Goal: Task Accomplishment & Management: Use online tool/utility

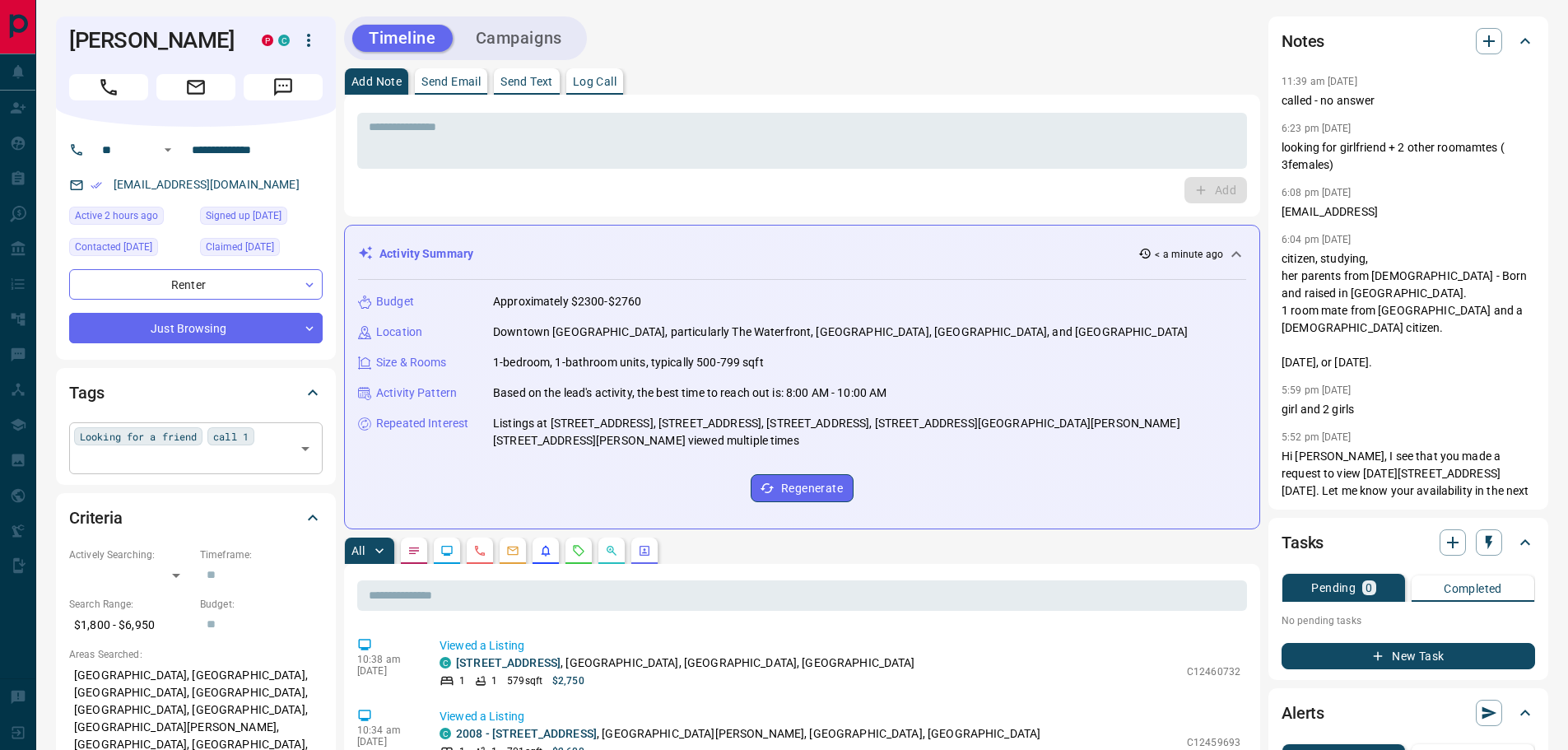
click at [218, 464] on input "text" at bounding box center [182, 459] width 217 height 18
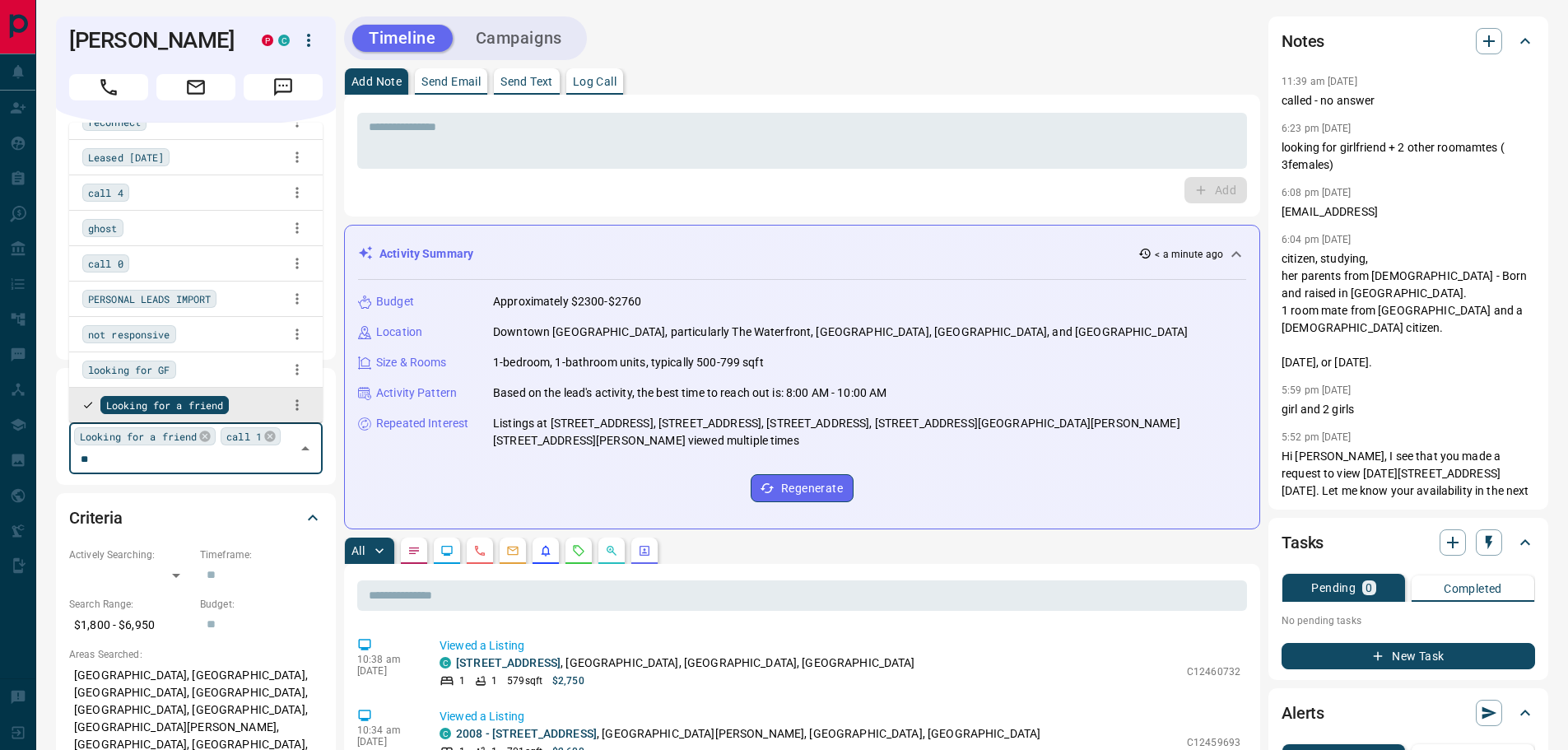
scroll to position [7, 0]
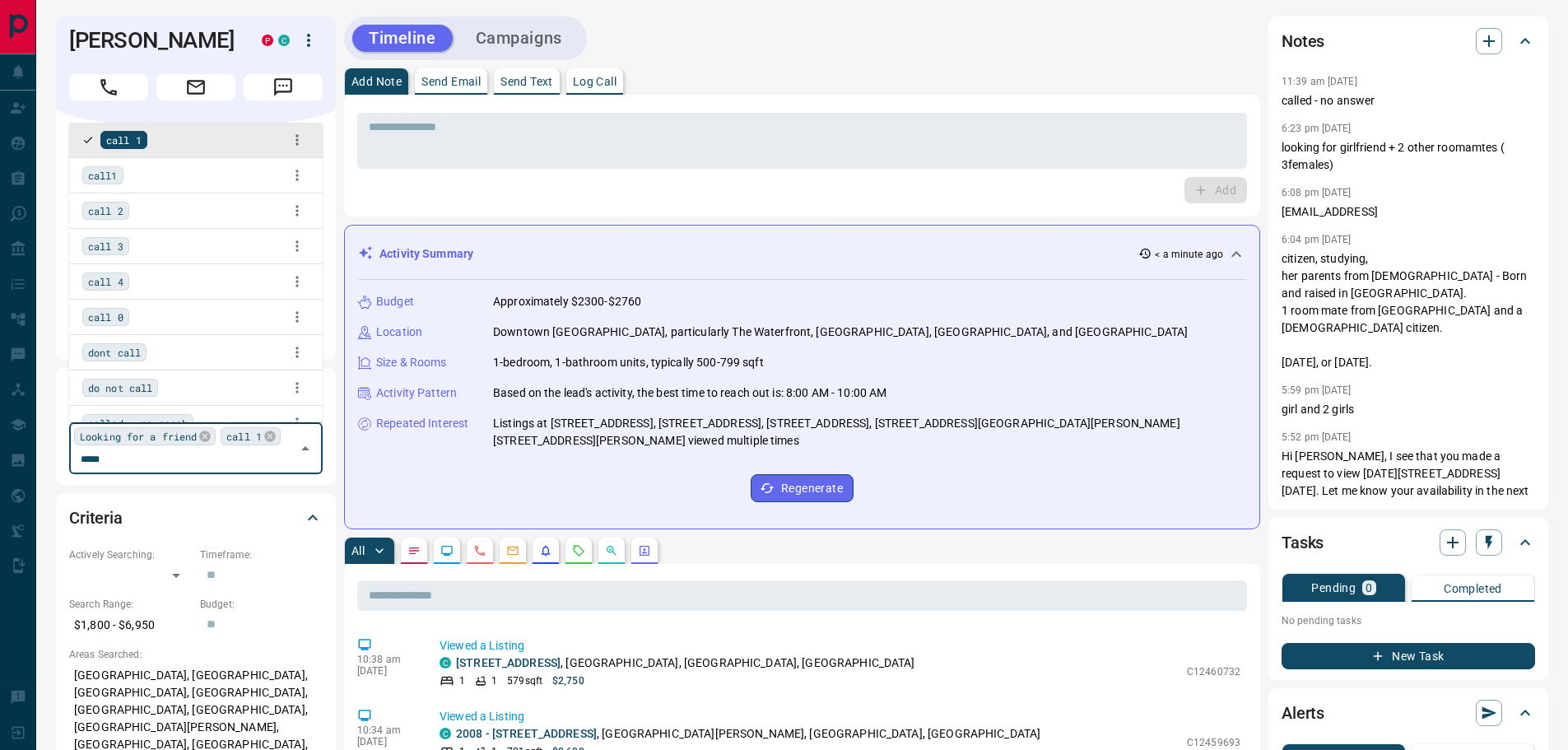
type input "******"
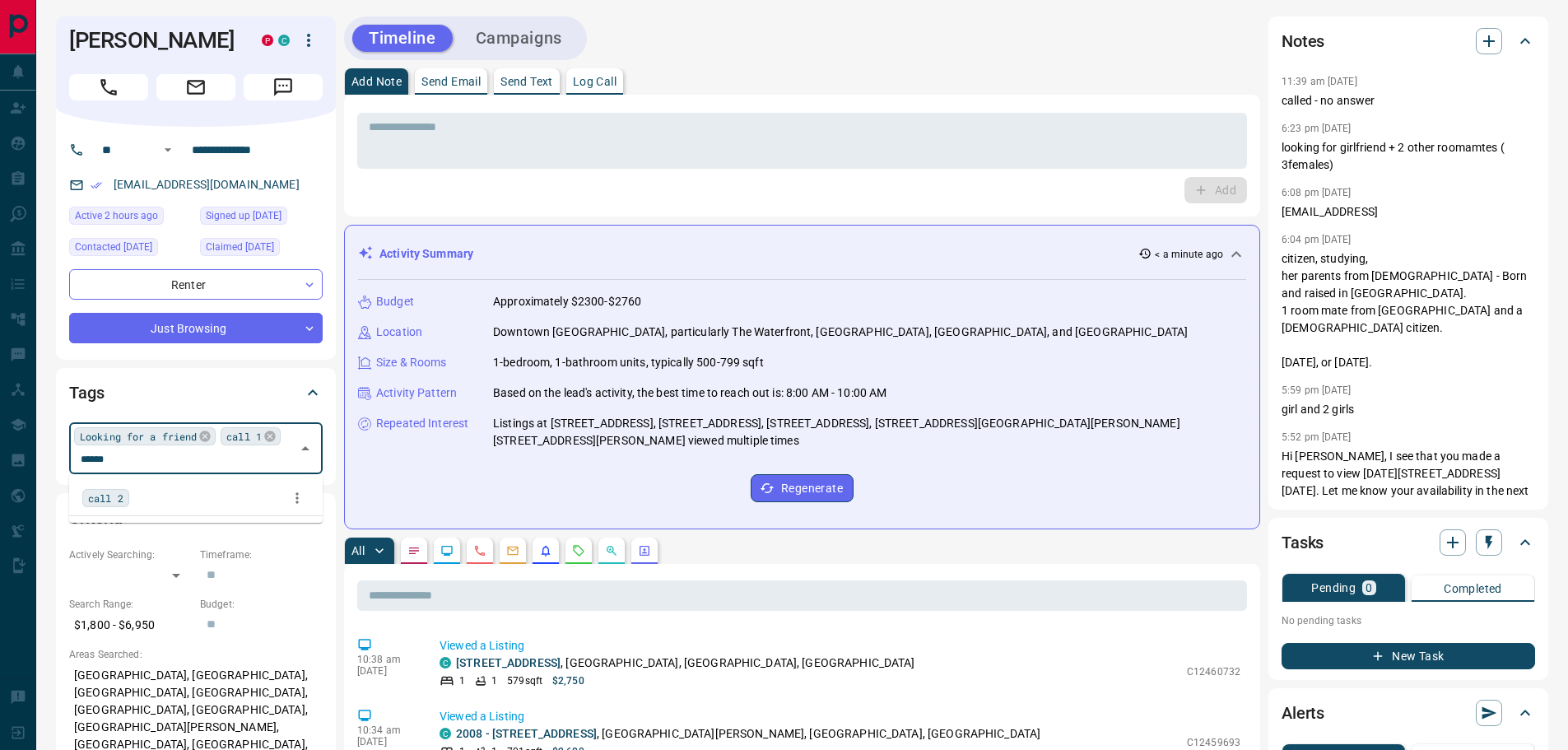
click at [93, 500] on span "call 2" at bounding box center [106, 498] width 36 height 17
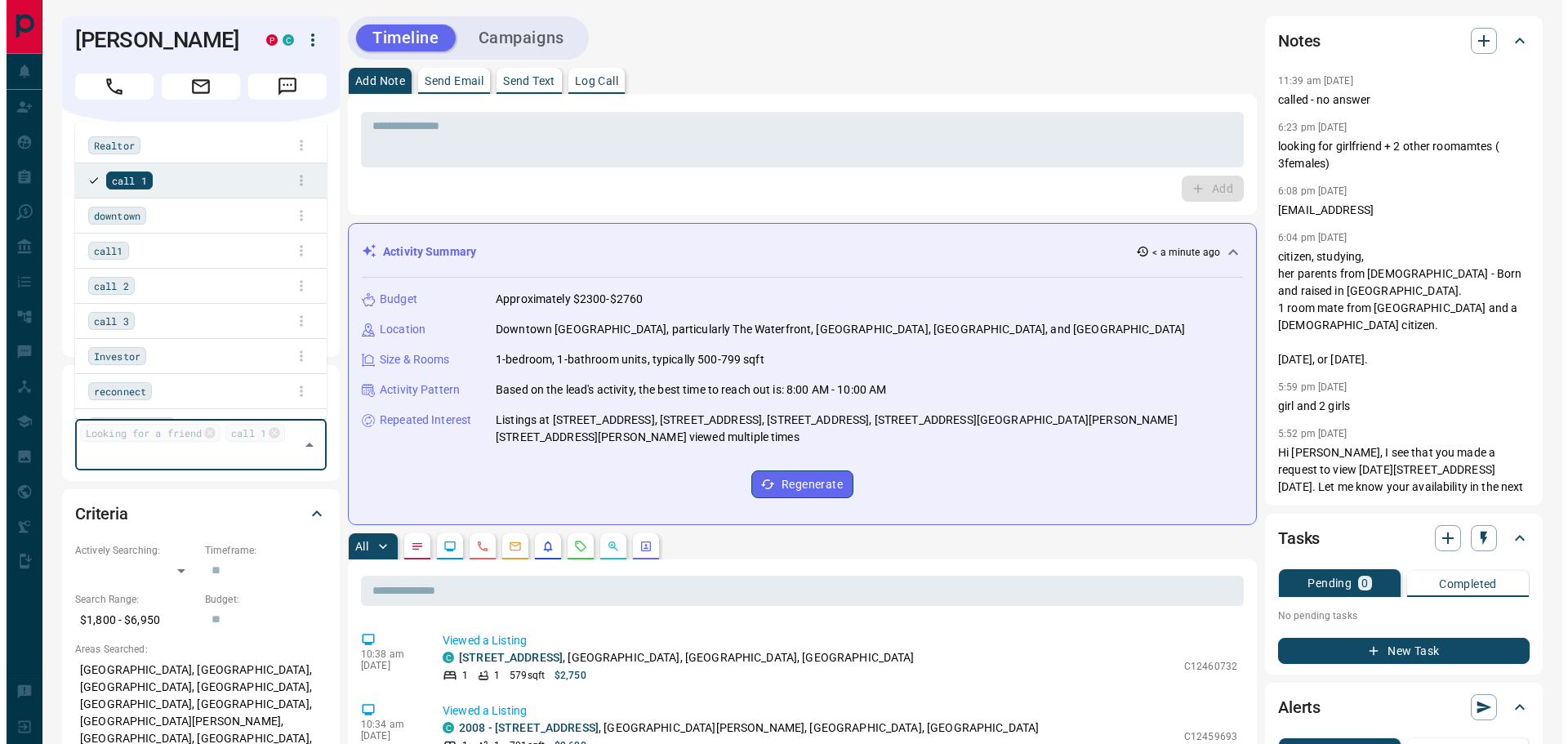
scroll to position [270, 0]
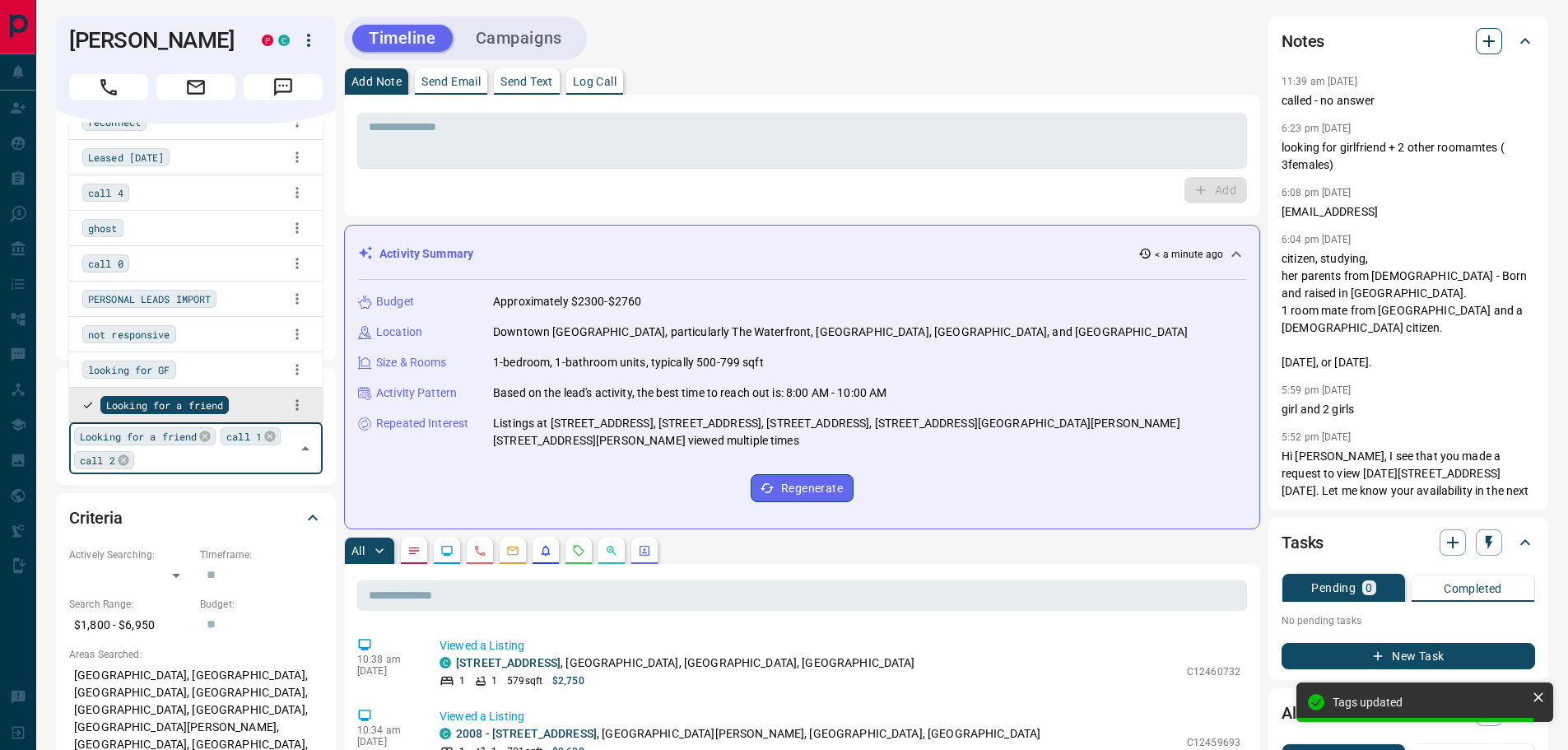
click at [1487, 38] on icon "button" at bounding box center [1489, 40] width 20 height 20
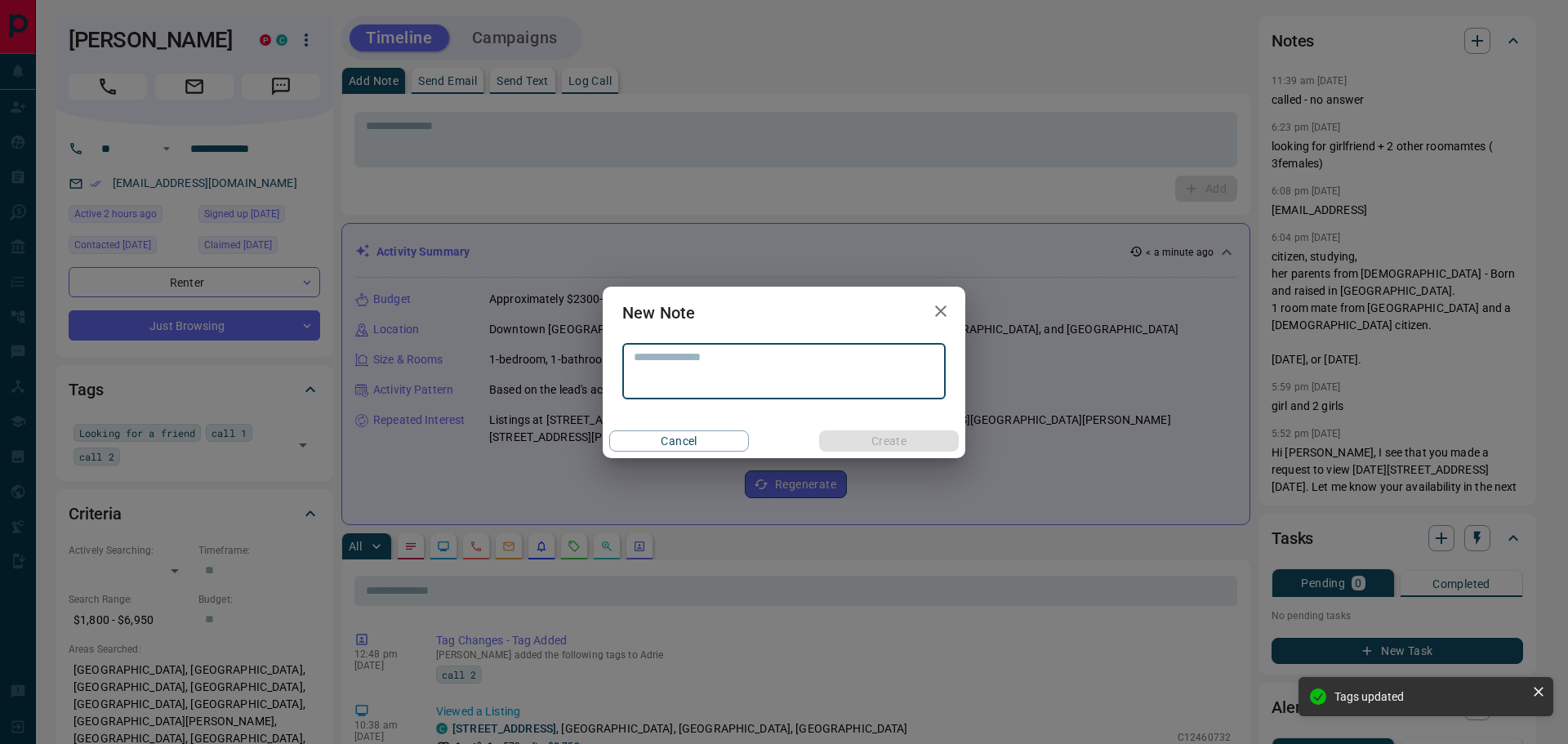
click at [766, 375] on textarea at bounding box center [784, 371] width 301 height 42
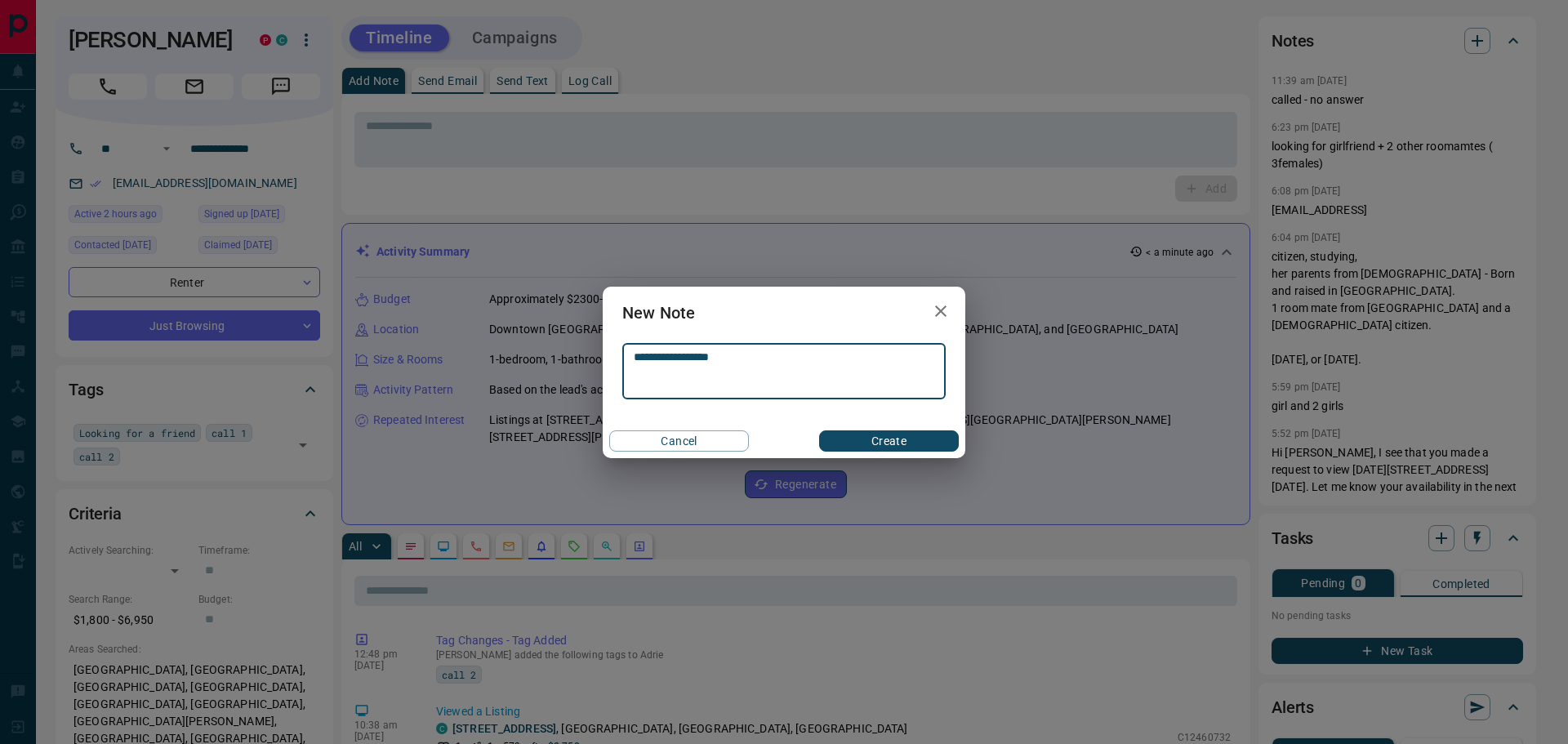
type textarea "**********"
click at [860, 433] on button "Create" at bounding box center [889, 440] width 140 height 21
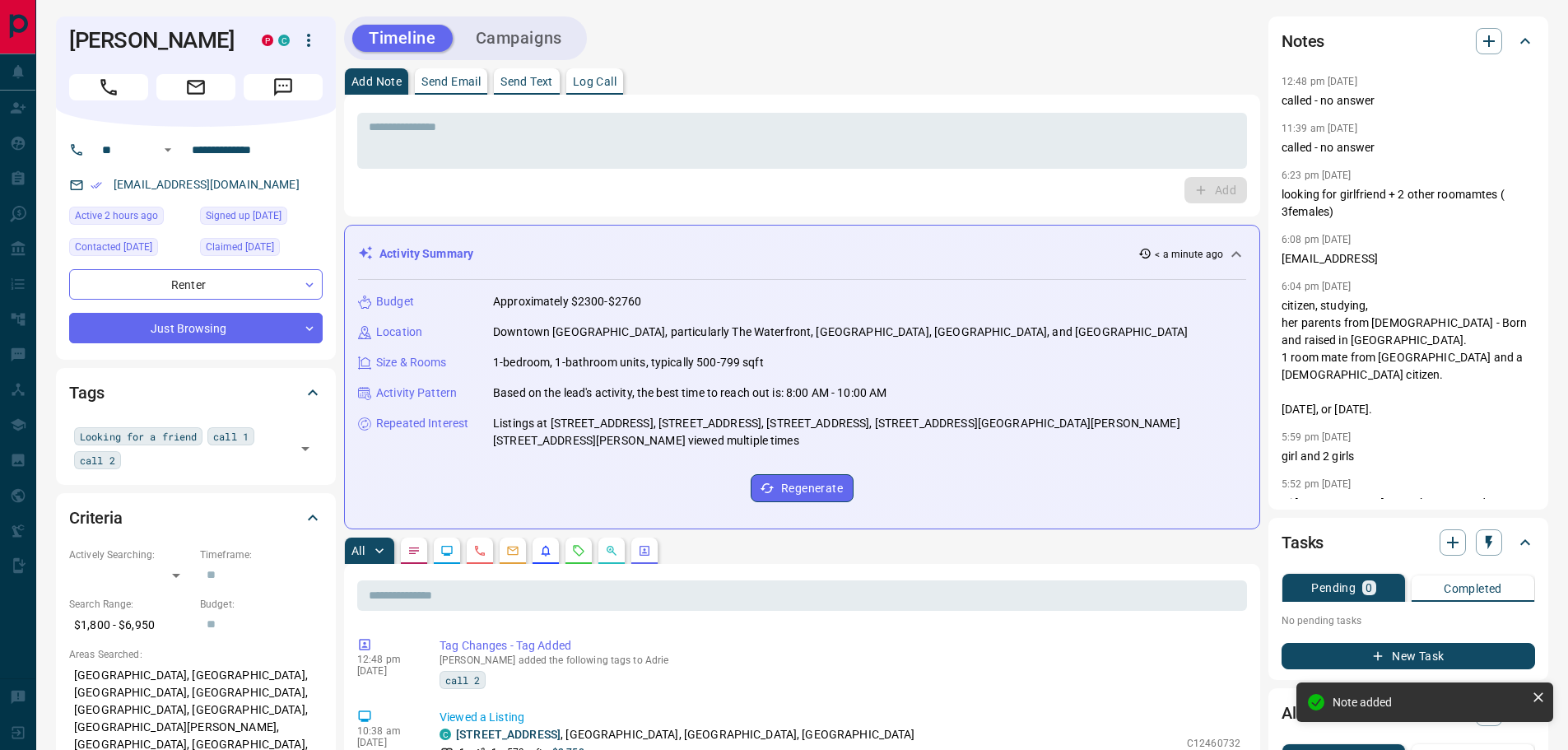
click at [516, 24] on button "Campaigns" at bounding box center [519, 38] width 119 height 27
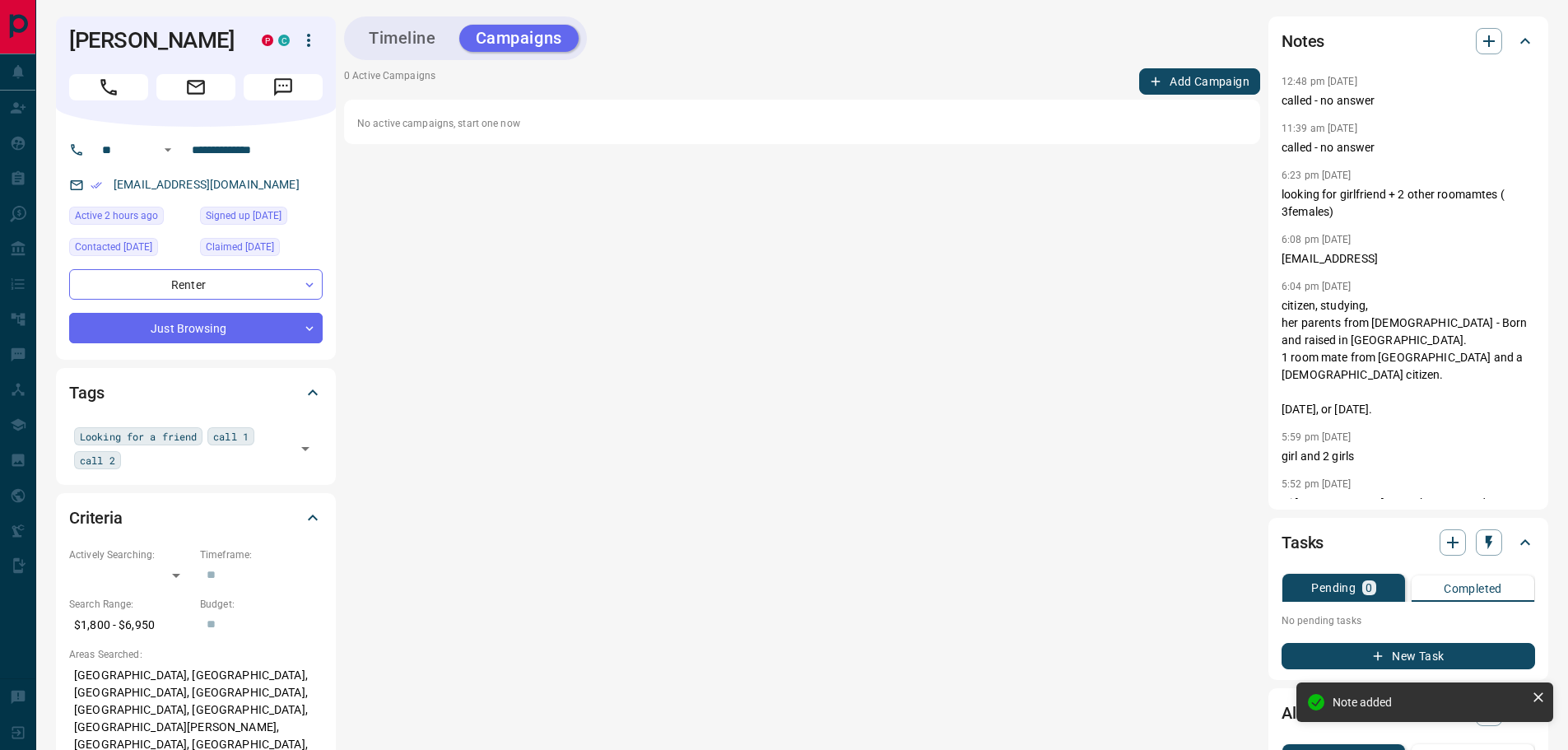
click at [1210, 86] on button "Add Campaign" at bounding box center [1199, 82] width 121 height 26
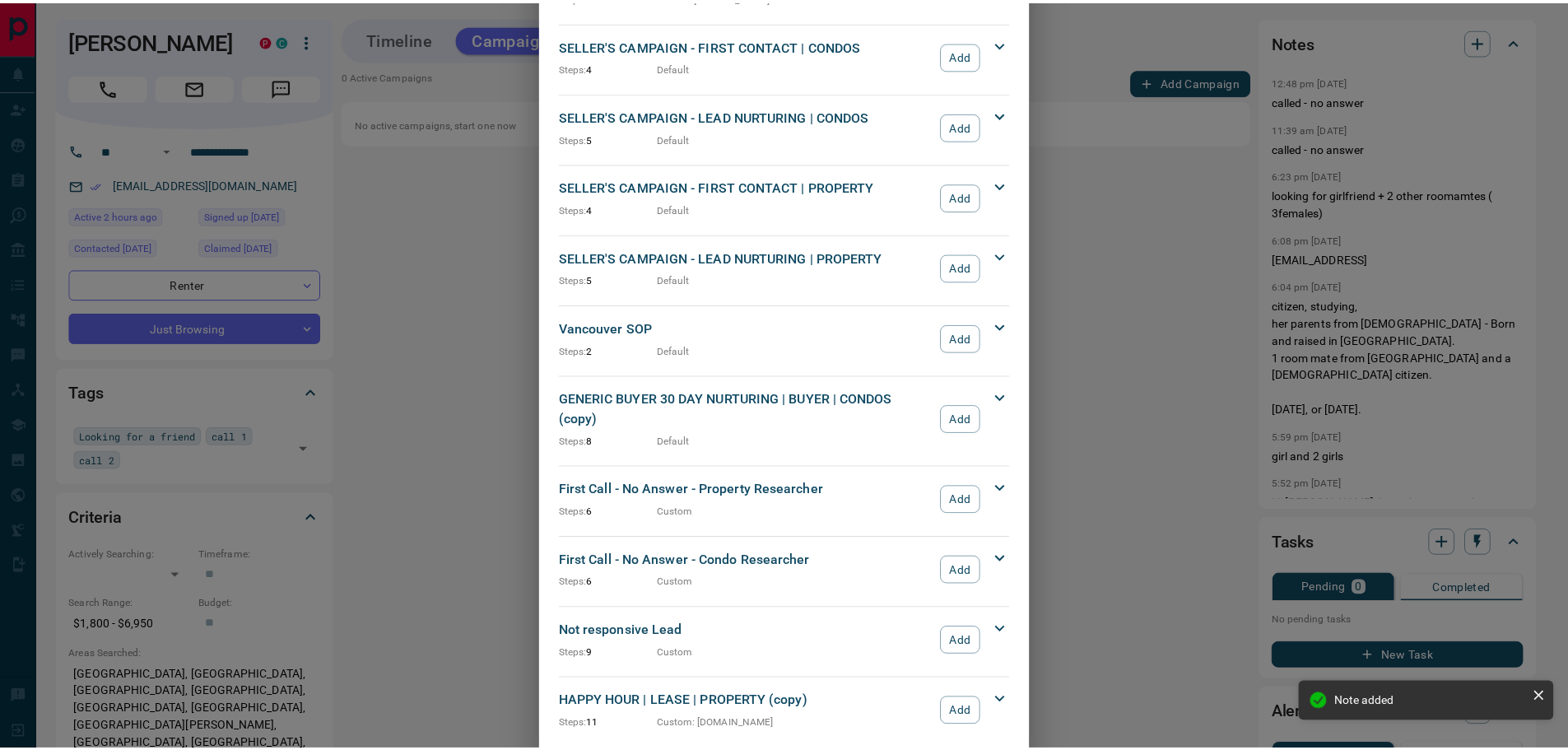
scroll to position [1449, 0]
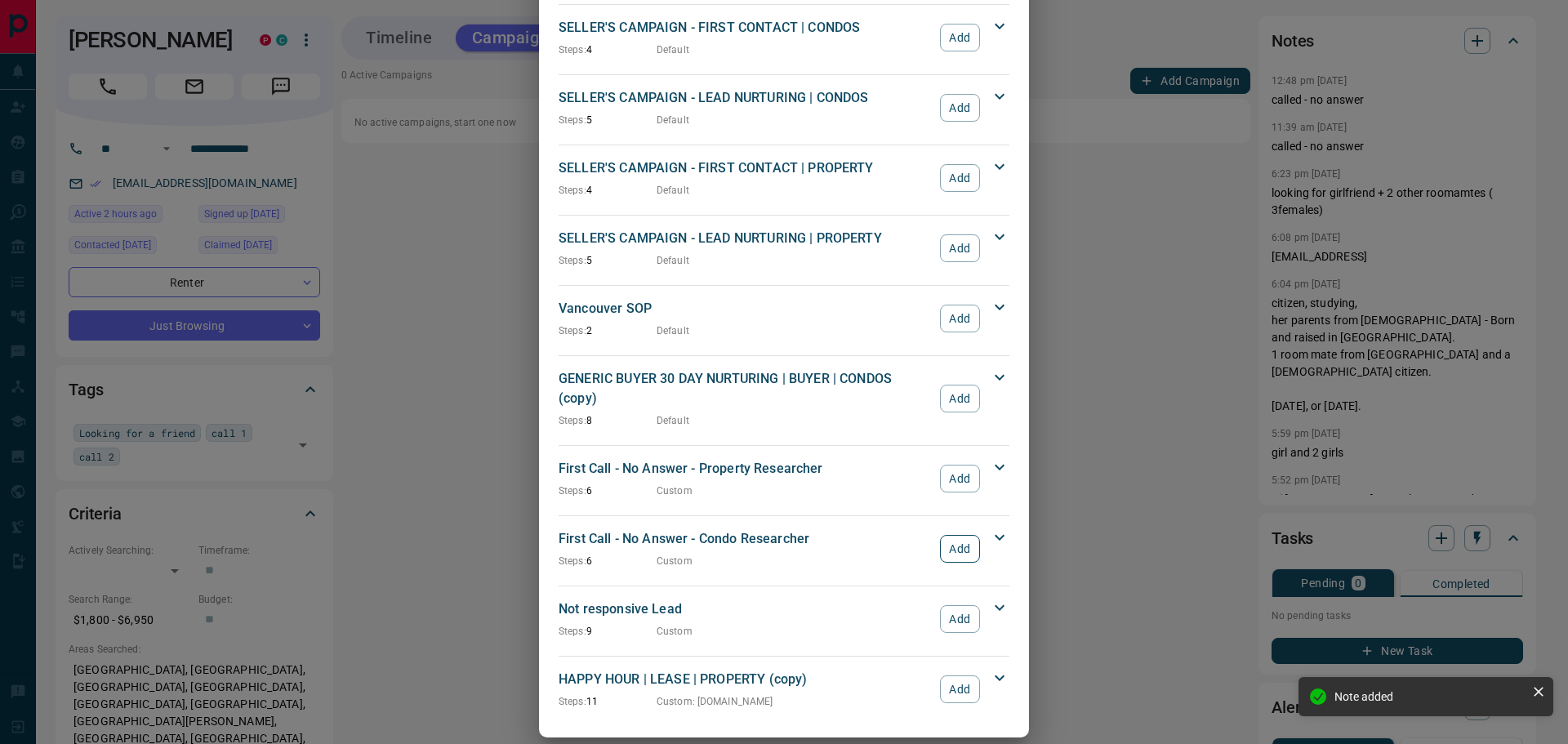
click at [961, 539] on button "Add" at bounding box center [959, 549] width 40 height 28
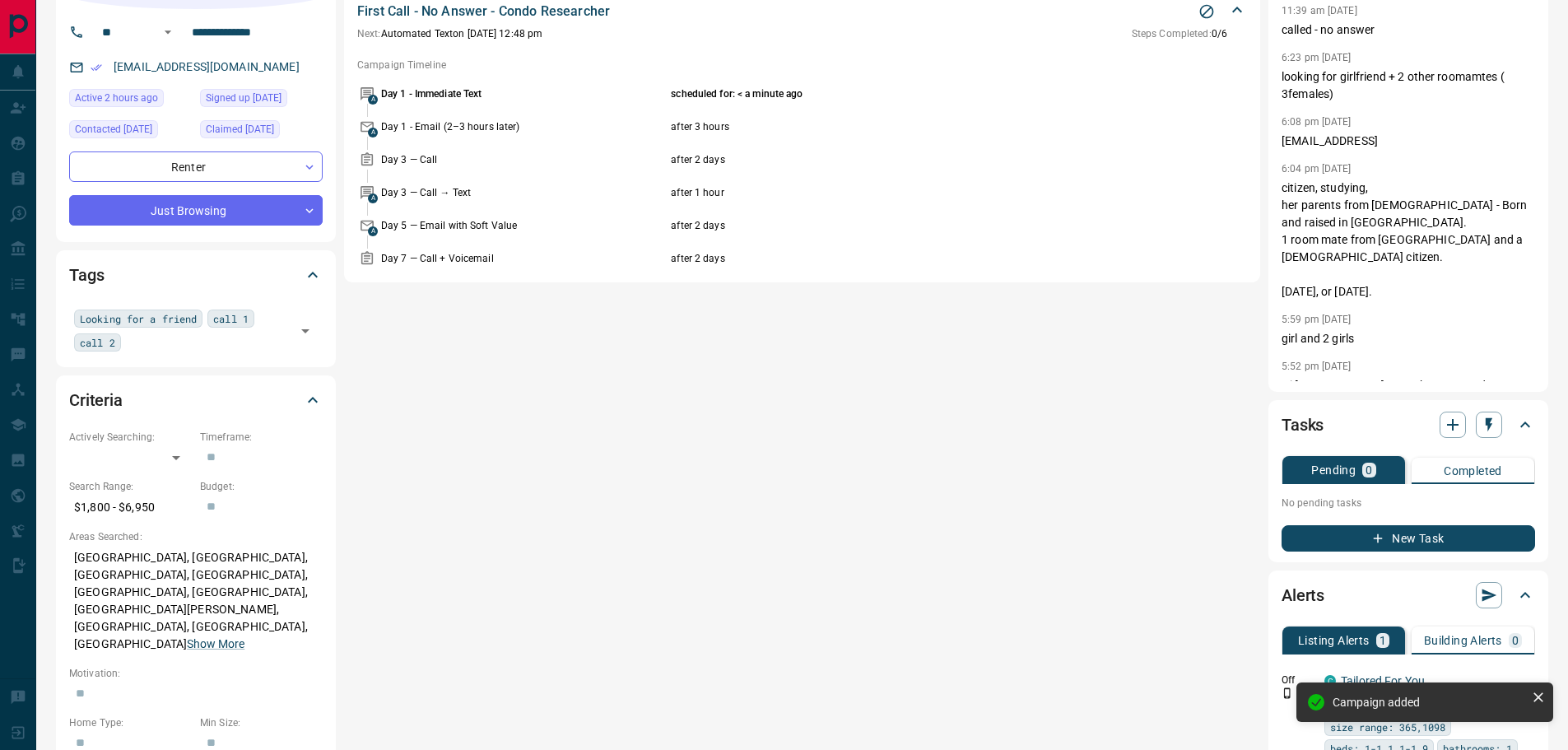
scroll to position [0, 0]
